Goal: Use online tool/utility: Utilize a website feature to perform a specific function

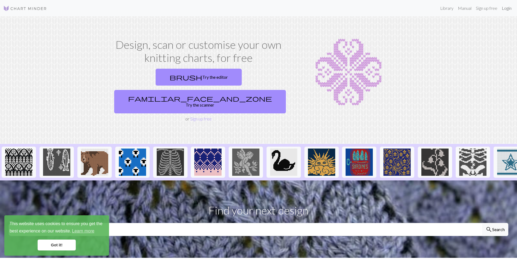
click at [511, 6] on link "Login" at bounding box center [507, 8] width 14 height 11
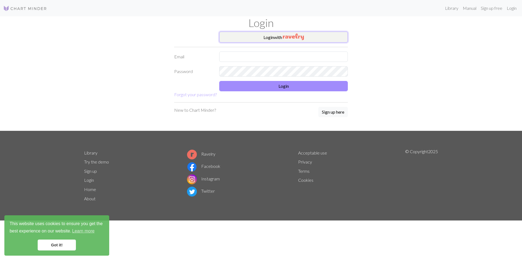
click at [273, 34] on button "Login with" at bounding box center [283, 37] width 128 height 11
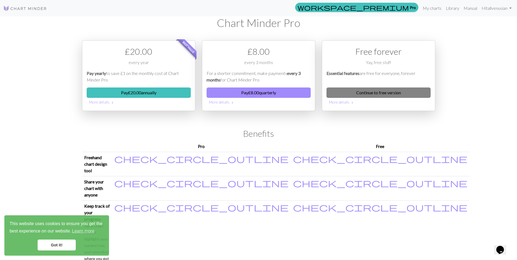
drag, startPoint x: 391, startPoint y: 92, endPoint x: 384, endPoint y: 92, distance: 6.3
click at [391, 92] on link "Continue to free version" at bounding box center [379, 93] width 104 height 10
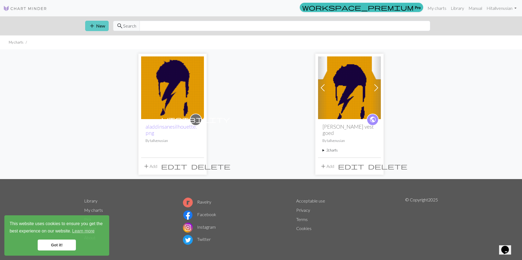
click at [86, 25] on button "add New" at bounding box center [96, 26] width 23 height 10
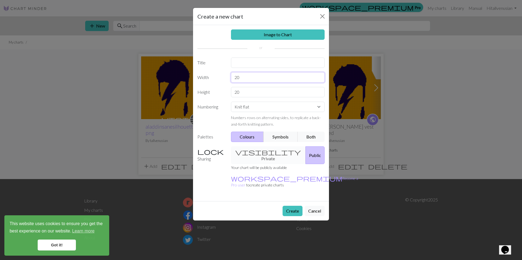
drag, startPoint x: 239, startPoint y: 77, endPoint x: 229, endPoint y: 77, distance: 10.9
click at [229, 77] on div "20" at bounding box center [277, 77] width 100 height 10
drag, startPoint x: 241, startPoint y: 78, endPoint x: 227, endPoint y: 77, distance: 13.7
click at [227, 77] on div "36" at bounding box center [277, 77] width 100 height 10
type input "48"
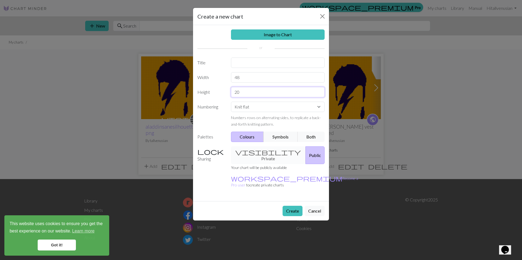
drag, startPoint x: 241, startPoint y: 92, endPoint x: 231, endPoint y: 92, distance: 10.1
click at [231, 92] on input "20" at bounding box center [278, 92] width 94 height 10
click at [277, 141] on button "Symbols" at bounding box center [280, 137] width 34 height 10
click at [295, 206] on button "Create" at bounding box center [292, 211] width 20 height 10
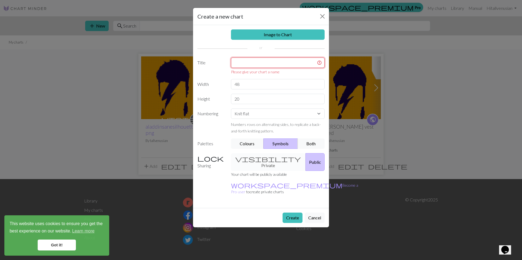
click at [251, 63] on input "text" at bounding box center [278, 63] width 94 height 10
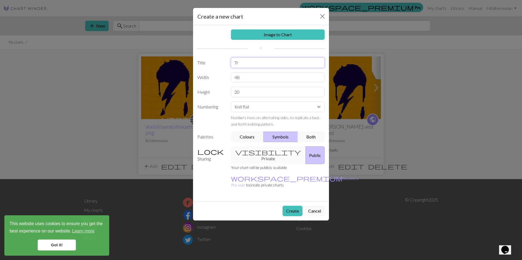
type input "T"
type input "Gele trui"
click at [287, 206] on button "Create" at bounding box center [292, 211] width 20 height 10
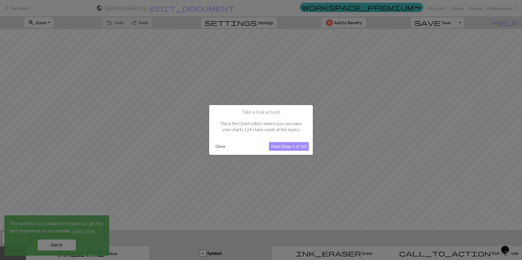
click at [290, 145] on button "Next (Step 1 of 10)" at bounding box center [289, 146] width 40 height 9
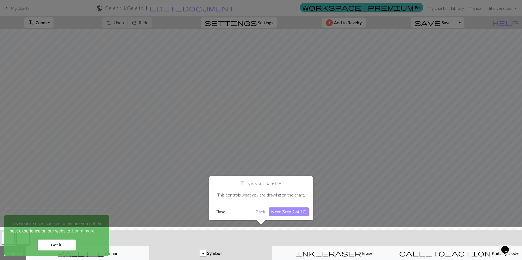
click at [221, 211] on button "Close" at bounding box center [220, 212] width 14 height 8
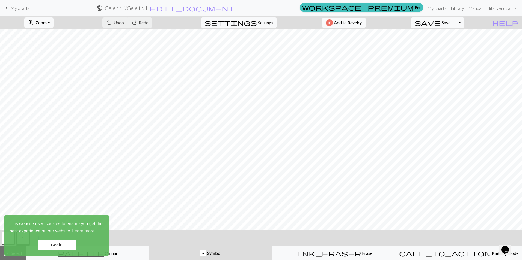
click at [212, 257] on button "p Symbol" at bounding box center [210, 254] width 123 height 14
click at [60, 244] on link "Got it!" at bounding box center [57, 245] width 38 height 11
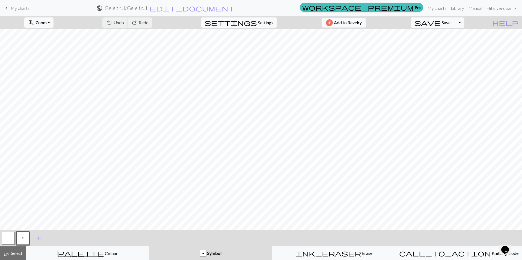
click at [228, 251] on div "p Symbol" at bounding box center [210, 253] width 116 height 7
click at [224, 253] on div "p Symbol" at bounding box center [210, 253] width 116 height 7
click at [216, 252] on span "Symbol" at bounding box center [213, 253] width 15 height 5
drag, startPoint x: 2, startPoint y: 241, endPoint x: 16, endPoint y: 233, distance: 16.5
click at [5, 239] on button "button" at bounding box center [8, 238] width 13 height 13
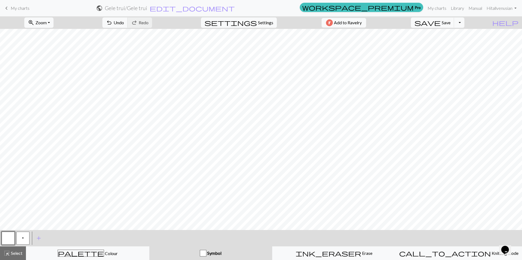
click at [19, 238] on button "p" at bounding box center [22, 238] width 13 height 13
drag, startPoint x: 9, startPoint y: 237, endPoint x: 14, endPoint y: 235, distance: 5.4
click at [10, 237] on button "button" at bounding box center [8, 238] width 13 height 13
drag, startPoint x: 25, startPoint y: 237, endPoint x: 29, endPoint y: 233, distance: 5.4
click at [25, 236] on button "p" at bounding box center [22, 238] width 13 height 13
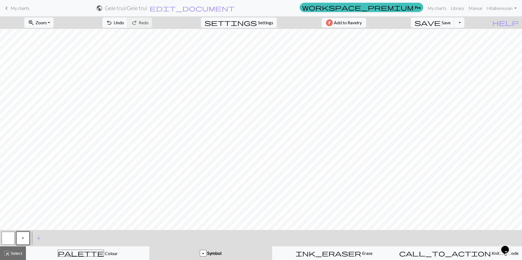
drag, startPoint x: 8, startPoint y: 241, endPoint x: 12, endPoint y: 236, distance: 6.2
click at [8, 239] on button "button" at bounding box center [8, 238] width 13 height 13
click at [25, 236] on button "p" at bounding box center [22, 238] width 13 height 13
drag, startPoint x: 9, startPoint y: 241, endPoint x: 21, endPoint y: 230, distance: 15.7
click at [13, 237] on button "button" at bounding box center [8, 238] width 13 height 13
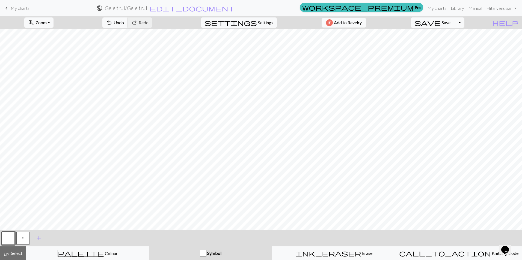
drag, startPoint x: 22, startPoint y: 240, endPoint x: 25, endPoint y: 235, distance: 5.8
click at [22, 239] on button "p" at bounding box center [22, 238] width 13 height 13
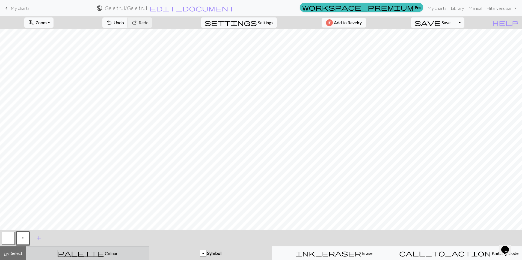
click at [104, 256] on span "Colour" at bounding box center [111, 253] width 14 height 5
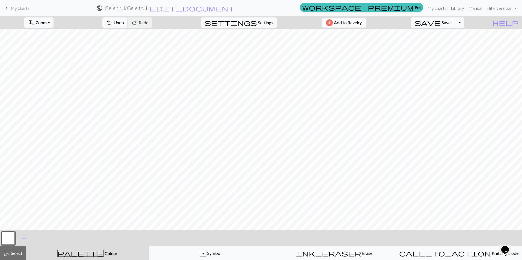
click at [27, 238] on button "add Add a colour" at bounding box center [24, 239] width 14 height 14
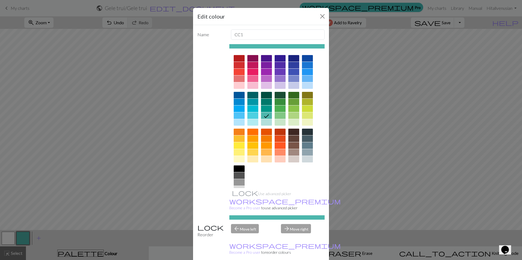
drag, startPoint x: 306, startPoint y: 84, endPoint x: 306, endPoint y: 88, distance: 3.6
click at [306, 84] on div at bounding box center [307, 85] width 11 height 7
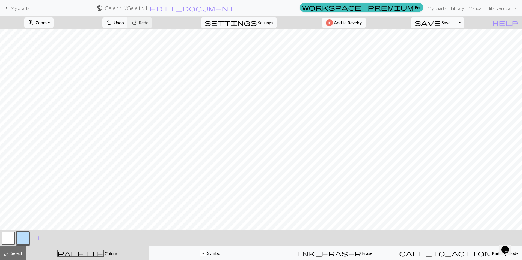
click at [8, 239] on button "button" at bounding box center [8, 238] width 13 height 13
click at [20, 241] on button "button" at bounding box center [22, 238] width 13 height 13
click at [440, 25] on span "save" at bounding box center [427, 23] width 26 height 8
